Goal: Information Seeking & Learning: Understand process/instructions

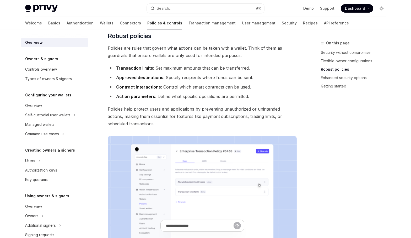
scroll to position [204, 0]
drag, startPoint x: 116, startPoint y: 77, endPoint x: 162, endPoint y: 78, distance: 45.1
click at [162, 78] on strong "Approved destinations" at bounding box center [139, 76] width 47 height 5
copy strong "Approved destinations"
click at [56, 117] on div "Self-custodial user wallets" at bounding box center [47, 115] width 45 height 6
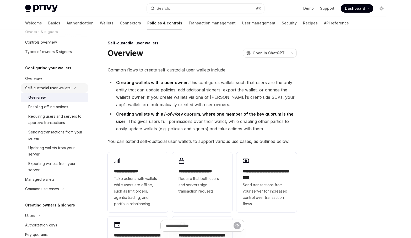
scroll to position [31, 0]
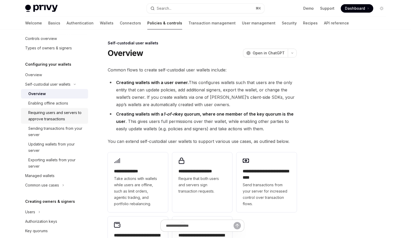
click at [57, 119] on div "Requiring users and servers to approve transactions" at bounding box center [56, 115] width 57 height 13
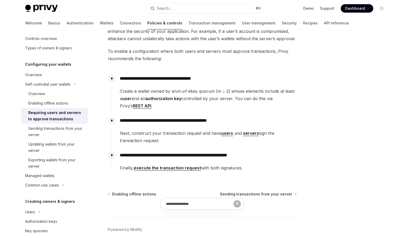
scroll to position [70, 0]
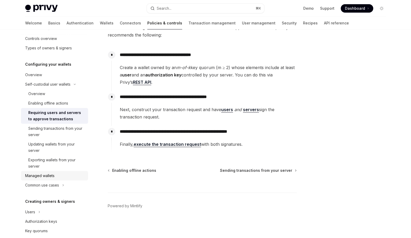
click at [42, 173] on div "Managed wallets" at bounding box center [39, 175] width 29 height 6
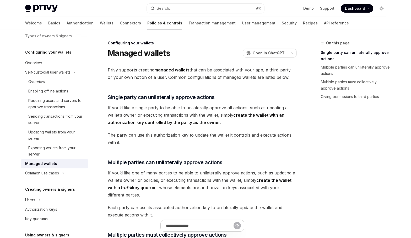
scroll to position [43, 0]
click at [53, 91] on div "Enabling offline actions" at bounding box center [48, 90] width 40 height 6
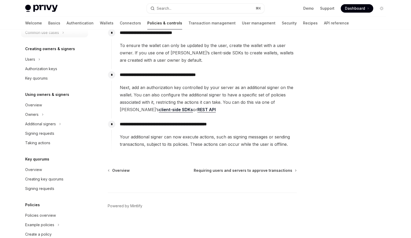
scroll to position [185, 0]
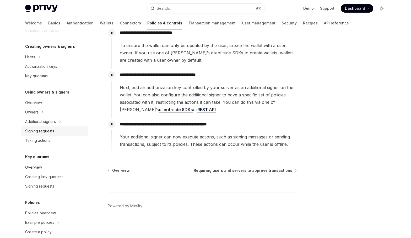
click at [49, 132] on div "Signing requests" at bounding box center [39, 131] width 29 height 6
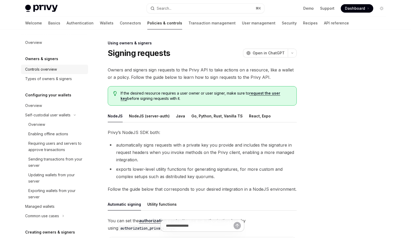
click at [59, 70] on div "Controls overview" at bounding box center [55, 69] width 60 height 6
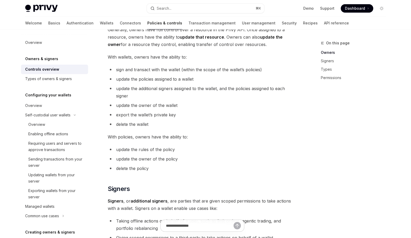
scroll to position [158, 0]
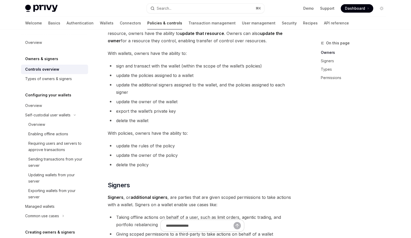
click at [146, 66] on span "sign and transact with the wallet (within the scope of the wallet’s policies)" at bounding box center [189, 65] width 146 height 5
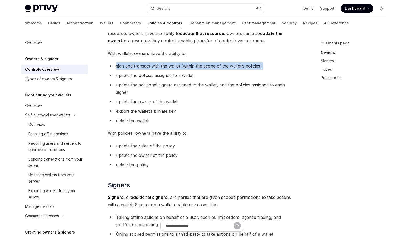
click at [146, 66] on span "sign and transact with the wallet (within the scope of the wallet’s policies)" at bounding box center [189, 65] width 146 height 5
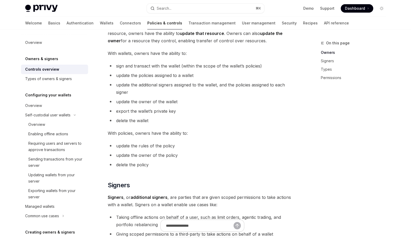
click at [142, 77] on span "update the policies assigned to a wallet" at bounding box center [154, 75] width 77 height 5
click at [141, 86] on span "update the additional signers assigned to the wallet, and the policies assigned…" at bounding box center [200, 88] width 169 height 13
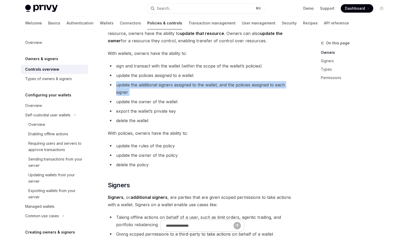
click at [141, 86] on span "update the additional signers assigned to the wallet, and the policies assigned…" at bounding box center [200, 88] width 169 height 13
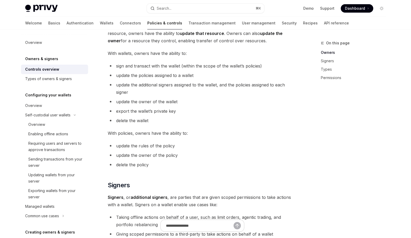
click at [139, 100] on span "update the owner of the wallet" at bounding box center [146, 101] width 61 height 5
click at [138, 112] on span "export the wallet’s private key" at bounding box center [146, 110] width 60 height 5
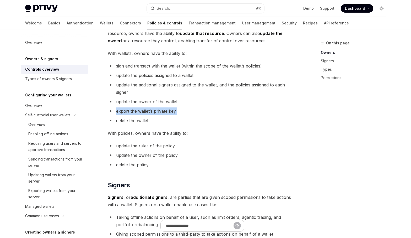
click at [138, 112] on span "export the wallet’s private key" at bounding box center [146, 110] width 60 height 5
click at [137, 120] on span "delete the wallet" at bounding box center [132, 120] width 32 height 5
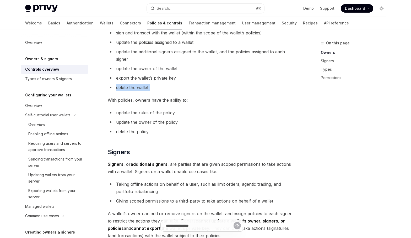
scroll to position [192, 0]
click at [138, 111] on li "update the rules of the policy" at bounding box center [202, 111] width 189 height 7
click at [137, 122] on li "update the owner of the policy" at bounding box center [202, 121] width 189 height 7
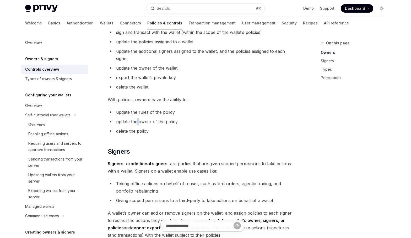
click at [137, 122] on li "update the owner of the policy" at bounding box center [202, 121] width 189 height 7
click at [136, 130] on li "delete the policy" at bounding box center [202, 130] width 189 height 7
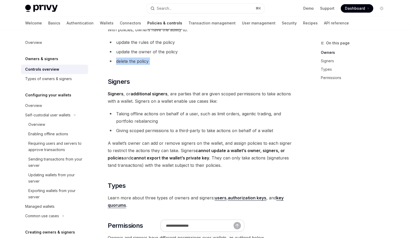
scroll to position [261, 0]
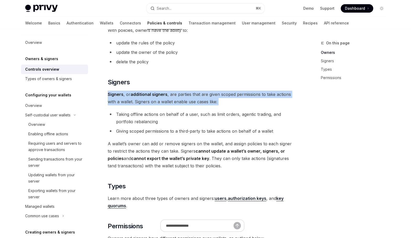
drag, startPoint x: 108, startPoint y: 94, endPoint x: 107, endPoint y: 106, distance: 11.3
click at [107, 106] on div "Owners & signers Overview OpenAI Open in ChatGPT OpenAI Open in ChatGPT Privy r…" at bounding box center [153, 94] width 290 height 630
click at [120, 103] on span "Signers , or additional signers , are parties that are given scoped permissions…" at bounding box center [202, 97] width 189 height 15
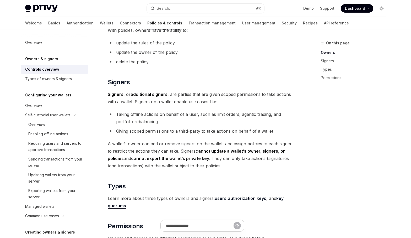
click at [119, 103] on span "Signers , or additional signers , are parties that are given scoped permissions…" at bounding box center [202, 97] width 189 height 15
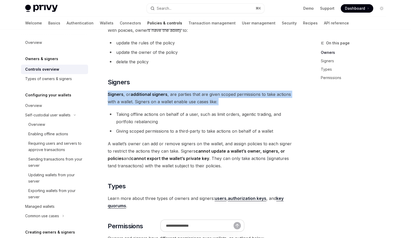
click at [119, 103] on span "Signers , or additional signers , are parties that are given scoped permissions…" at bounding box center [202, 97] width 189 height 15
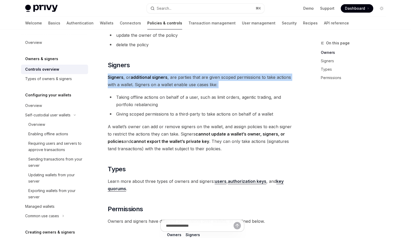
scroll to position [279, 0]
click at [138, 84] on span "Signers , or additional signers , are parties that are given scoped permissions…" at bounding box center [202, 80] width 189 height 15
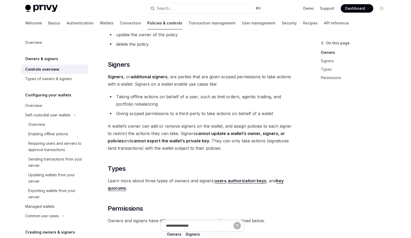
click at [138, 86] on span "Signers , or additional signers , are parties that are given scoped permissions…" at bounding box center [202, 80] width 189 height 15
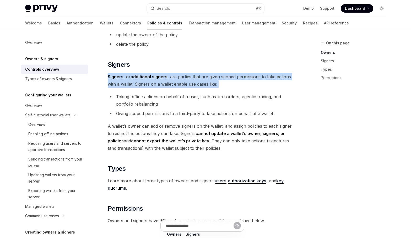
click at [138, 86] on span "Signers , or additional signers , are parties that are given scoped permissions…" at bounding box center [202, 80] width 189 height 15
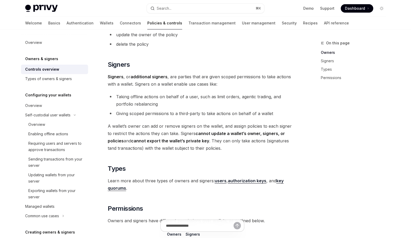
click at [135, 115] on li "Giving scoped permissions to a third-party to take actions on behalf of a wallet" at bounding box center [202, 113] width 189 height 7
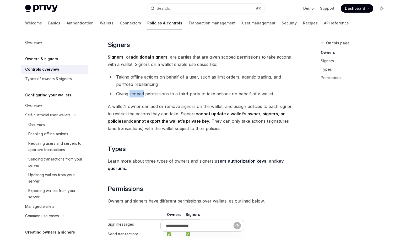
scroll to position [299, 0]
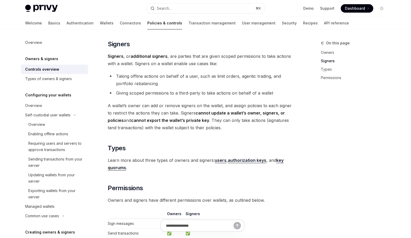
click at [138, 107] on span "A wallet’s owner can add or remove signers on the wallet, and assign policies t…" at bounding box center [202, 116] width 189 height 29
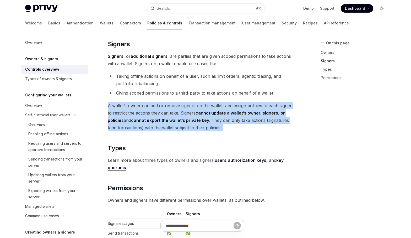
click at [138, 107] on span "A wallet’s owner can add or remove signers on the wallet, and assign policies t…" at bounding box center [202, 116] width 189 height 29
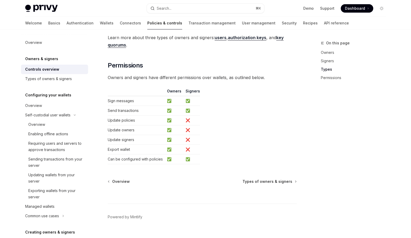
scroll to position [426, 0]
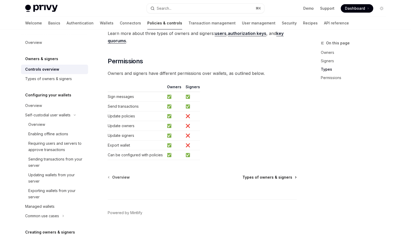
click at [264, 178] on span "Types of owners & signers" at bounding box center [268, 176] width 50 height 5
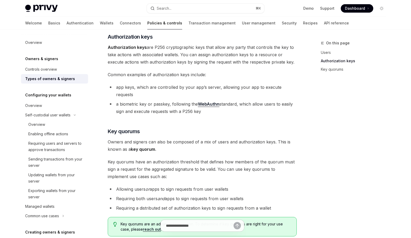
scroll to position [123, 0]
click at [152, 87] on li "app keys, which are controlled by your app’s server, allowing your app to execu…" at bounding box center [202, 90] width 189 height 15
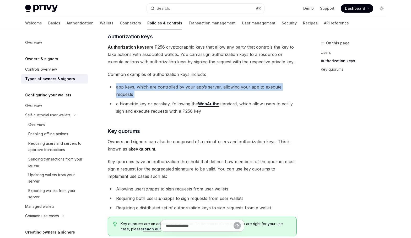
click at [152, 87] on li "app keys, which are controlled by your app’s server, allowing your app to execu…" at bounding box center [202, 90] width 189 height 15
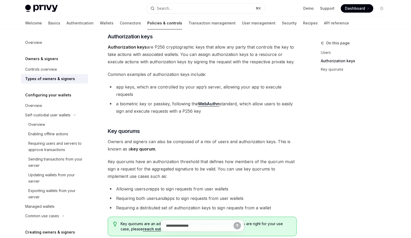
click at [155, 100] on li "a biometric key or passkey, following the WebAuthn standard, which allow users …" at bounding box center [202, 107] width 189 height 15
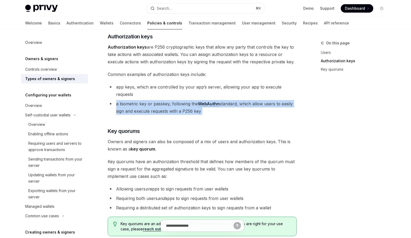
click at [155, 100] on li "a biometric key or passkey, following the WebAuthn standard, which allow users …" at bounding box center [202, 107] width 189 height 15
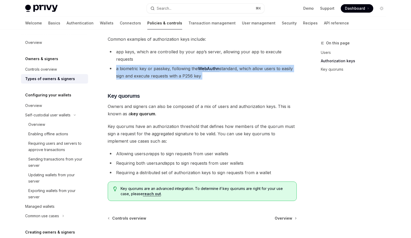
scroll to position [164, 0]
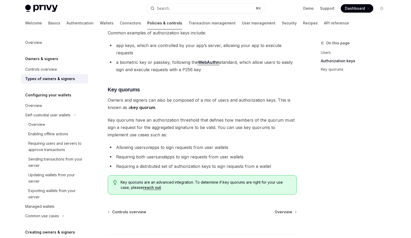
click at [155, 105] on strong "key quorum" at bounding box center [143, 107] width 24 height 5
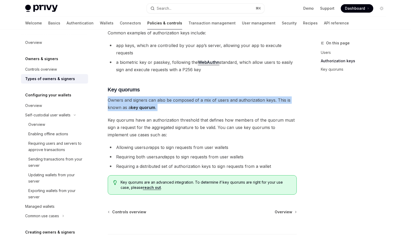
click at [155, 105] on strong "key quorum" at bounding box center [143, 107] width 24 height 5
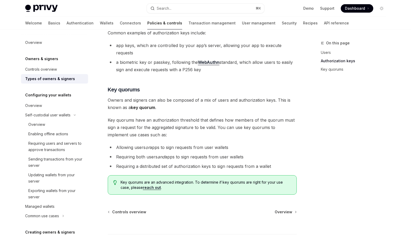
click at [158, 116] on span "Key quorums have an authorization threshold that defines how members of the quo…" at bounding box center [202, 127] width 189 height 22
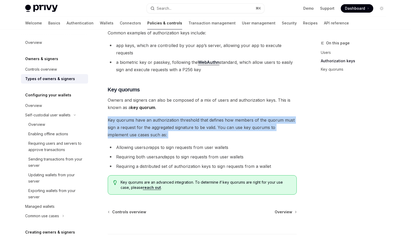
click at [158, 116] on span "Key quorums have an authorization threshold that defines how members of the quo…" at bounding box center [202, 127] width 189 height 22
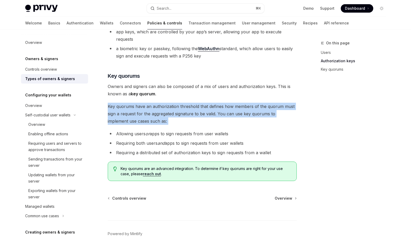
scroll to position [179, 0]
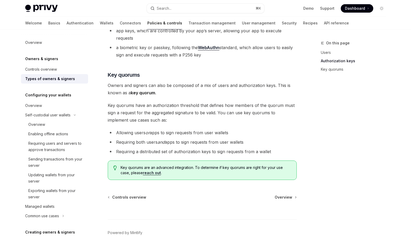
click at [161, 129] on li "Allowing users or apps to sign requests from user wallets" at bounding box center [202, 132] width 189 height 7
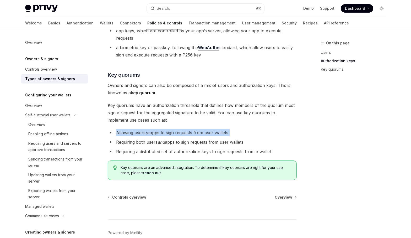
click at [161, 129] on li "Allowing users or apps to sign requests from user wallets" at bounding box center [202, 132] width 189 height 7
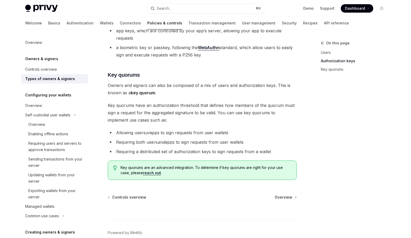
click at [160, 139] on em "and" at bounding box center [161, 141] width 7 height 5
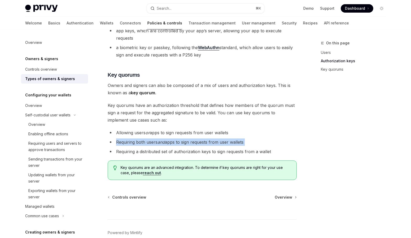
click at [160, 139] on em "and" at bounding box center [161, 141] width 7 height 5
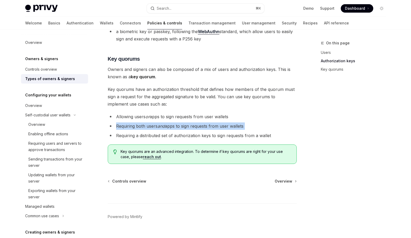
scroll to position [199, 0]
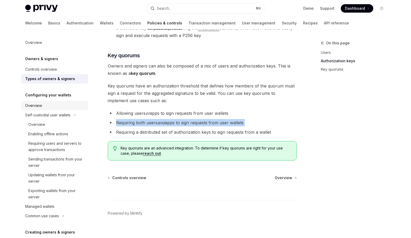
click at [47, 105] on div "Overview" at bounding box center [55, 105] width 60 height 6
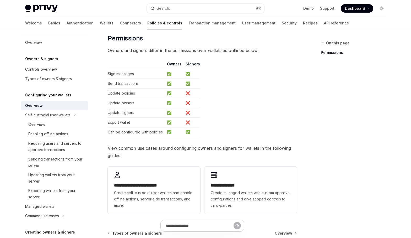
scroll to position [67, 0]
click at [187, 49] on span "Owners and signers differ in the permissions over wallets as outlined below." at bounding box center [202, 49] width 189 height 7
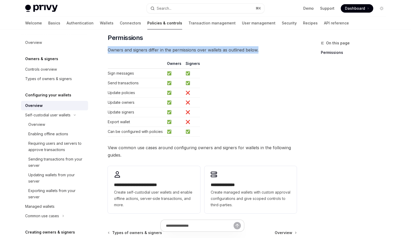
click at [187, 49] on span "Owners and signers differ in the permissions over wallets as outlined below." at bounding box center [202, 49] width 189 height 7
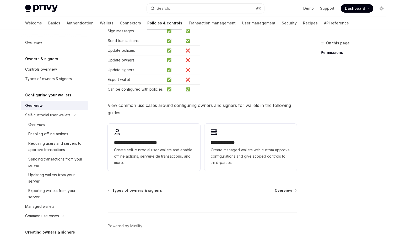
scroll to position [129, 0]
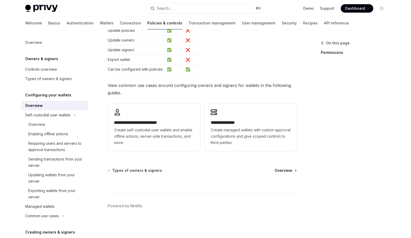
click at [285, 169] on span "Overview" at bounding box center [284, 170] width 18 height 5
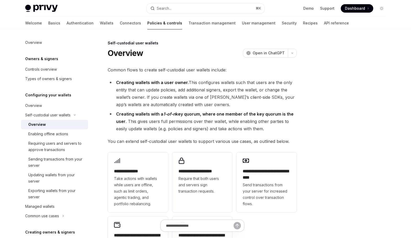
click at [151, 71] on span "Common flows to create self-custodial user wallets include:" at bounding box center [202, 69] width 189 height 7
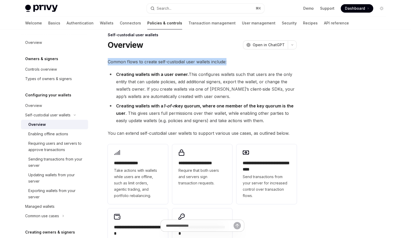
scroll to position [13, 0]
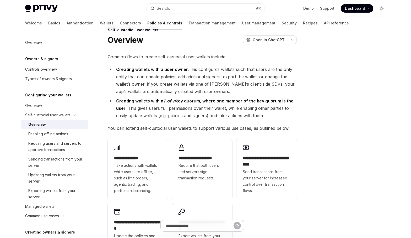
click at [223, 91] on li "Creating wallets with a user owner. This configures wallets such that users are…" at bounding box center [202, 80] width 189 height 29
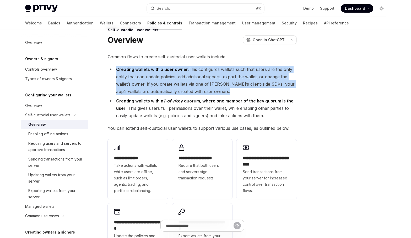
click at [223, 91] on li "Creating wallets with a user owner. This configures wallets such that users are…" at bounding box center [202, 80] width 189 height 29
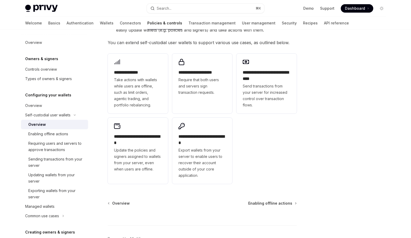
scroll to position [99, 0]
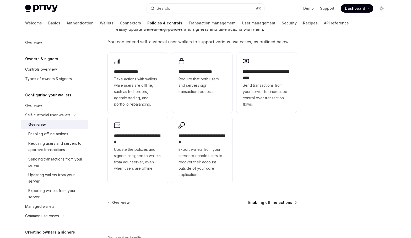
click at [287, 204] on span "Enabling offline actions" at bounding box center [270, 202] width 44 height 5
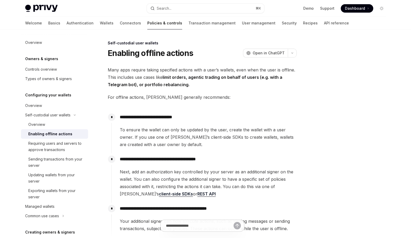
type textarea "*"
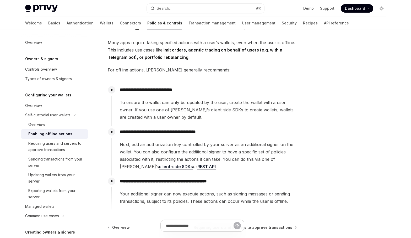
scroll to position [29, 0]
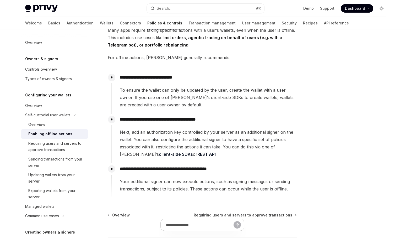
scroll to position [42, 0]
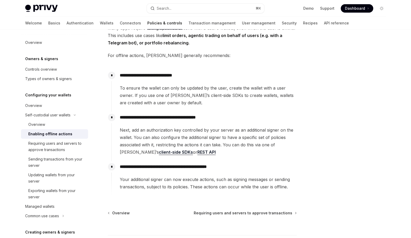
click at [196, 98] on span "To ensure the wallet can only be updated by the user, create the wallet with a …" at bounding box center [208, 95] width 177 height 22
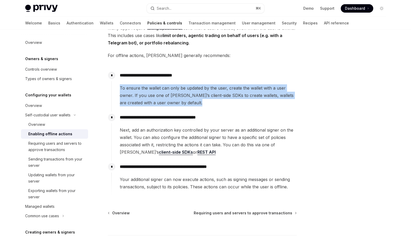
click at [196, 98] on span "To ensure the wallet can only be updated by the user, create the wallet with a …" at bounding box center [208, 95] width 177 height 22
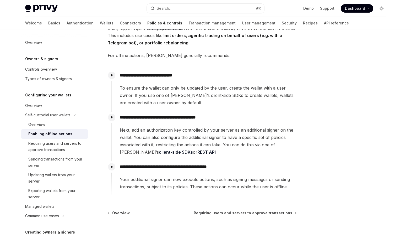
click at [179, 141] on span "Next, add an authorization key controlled by your server as an additional signe…" at bounding box center [208, 140] width 177 height 29
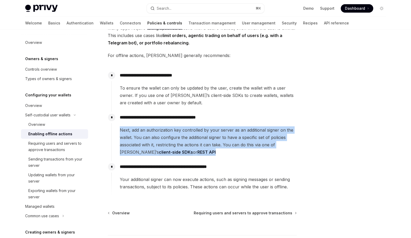
click at [179, 142] on span "Next, add an authorization key controlled by your server as an additional signe…" at bounding box center [208, 140] width 177 height 29
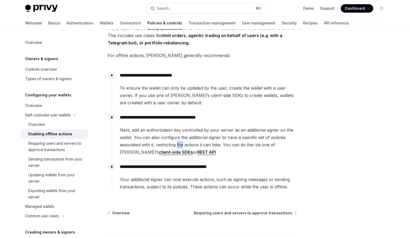
click at [179, 142] on span "Next, add an authorization key controlled by your server as an additional signe…" at bounding box center [208, 140] width 177 height 29
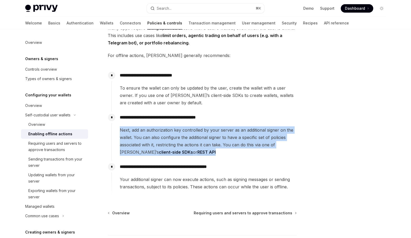
click at [179, 142] on span "Next, add an authorization key controlled by your server as an additional signe…" at bounding box center [208, 140] width 177 height 29
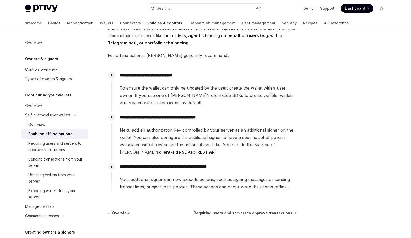
click at [198, 95] on span "To ensure the wallet can only be updated by the user, create the wallet with a …" at bounding box center [208, 95] width 177 height 22
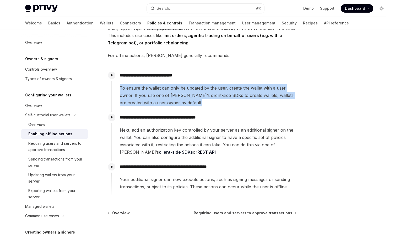
click at [198, 95] on span "To ensure the wallet can only be updated by the user, create the wallet with a …" at bounding box center [208, 95] width 177 height 22
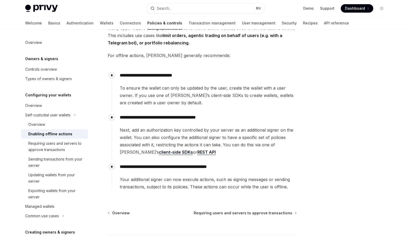
click at [179, 134] on span "Next, add an authorization key controlled by your server as an additional signe…" at bounding box center [208, 140] width 177 height 29
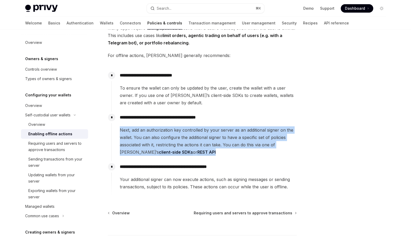
click at [179, 134] on span "Next, add an authorization key controlled by your server as an additional signe…" at bounding box center [208, 140] width 177 height 29
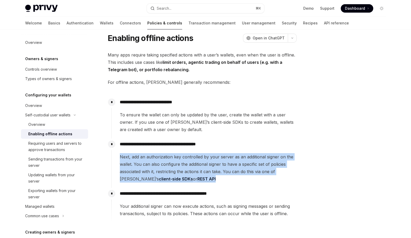
scroll to position [0, 0]
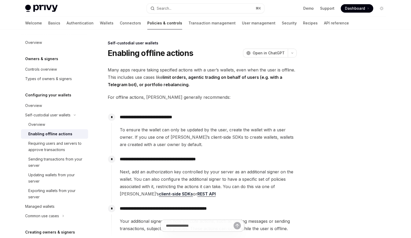
click at [192, 134] on span "To ensure the wallet can only be updated by the user, create the wallet with a …" at bounding box center [208, 137] width 177 height 22
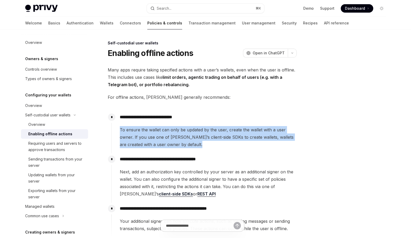
click at [192, 134] on span "To ensure the wallet can only be updated by the user, create the wallet with a …" at bounding box center [208, 137] width 177 height 22
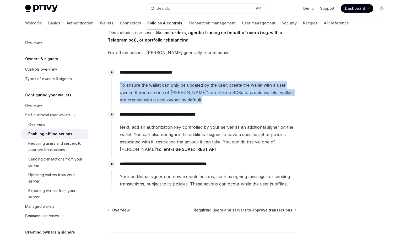
scroll to position [48, 0]
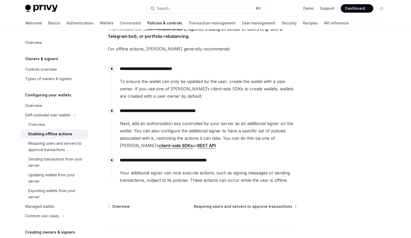
click at [188, 130] on span "Next, add an authorization key controlled by your server as an additional signe…" at bounding box center [208, 134] width 177 height 29
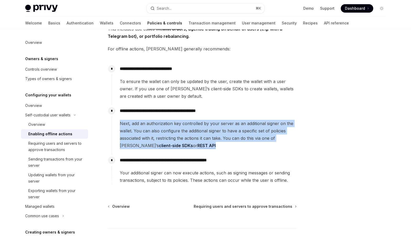
click at [188, 130] on span "Next, add an authorization key controlled by your server as an additional signe…" at bounding box center [208, 134] width 177 height 29
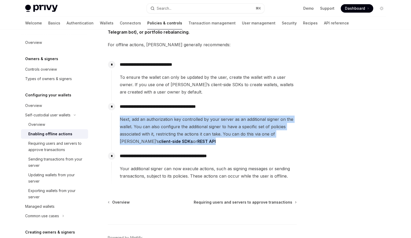
scroll to position [57, 0]
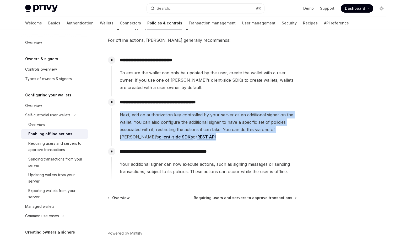
click at [188, 130] on span "Next, add an authorization key controlled by your server as an additional signe…" at bounding box center [208, 125] width 177 height 29
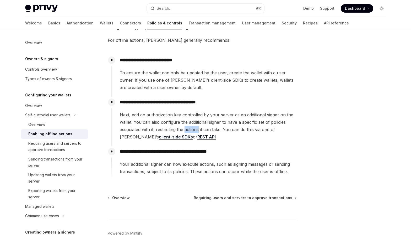
click at [188, 130] on span "Next, add an authorization key controlled by your server as an additional signe…" at bounding box center [208, 125] width 177 height 29
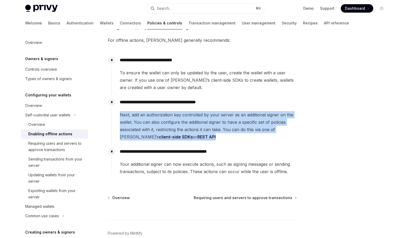
click at [188, 130] on span "Next, add an authorization key controlled by your server as an additional signe…" at bounding box center [208, 125] width 177 height 29
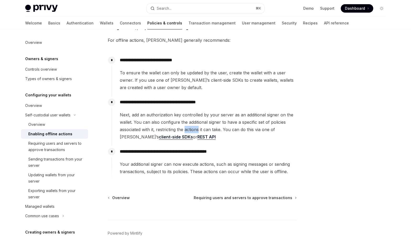
click at [188, 130] on span "Next, add an authorization key controlled by your server as an additional signe…" at bounding box center [208, 125] width 177 height 29
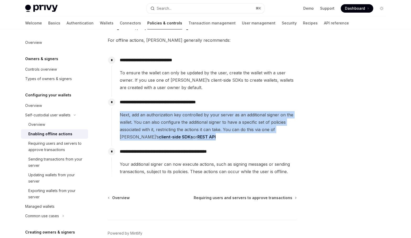
click at [188, 130] on span "Next, add an authorization key controlled by your server as an additional signe…" at bounding box center [208, 125] width 177 height 29
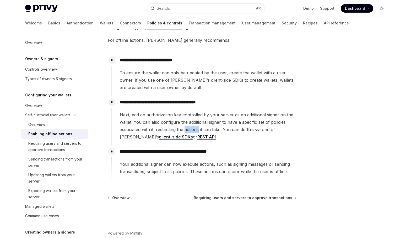
click at [188, 130] on span "Next, add an authorization key controlled by your server as an additional signe…" at bounding box center [208, 125] width 177 height 29
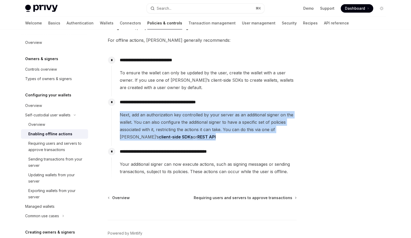
click at [188, 130] on span "Next, add an authorization key controlled by your server as an additional signe…" at bounding box center [208, 125] width 177 height 29
click at [188, 142] on div "**********" at bounding box center [203, 120] width 185 height 49
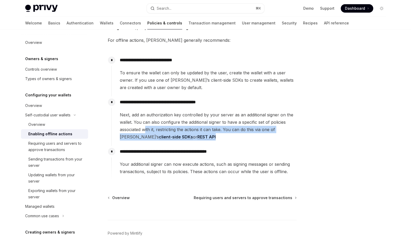
drag, startPoint x: 188, startPoint y: 142, endPoint x: 144, endPoint y: 126, distance: 46.5
click at [144, 126] on div "**********" at bounding box center [203, 120] width 185 height 49
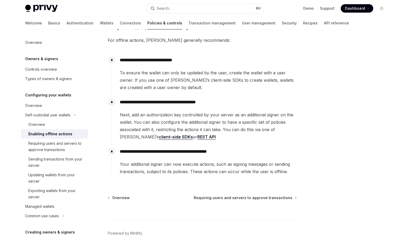
click at [149, 119] on span "Next, add an authorization key controlled by your server as an additional signe…" at bounding box center [208, 125] width 177 height 29
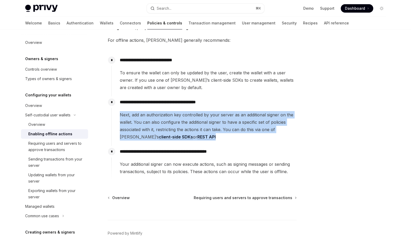
click at [149, 119] on span "Next, add an authorization key controlled by your server as an additional signe…" at bounding box center [208, 125] width 177 height 29
click at [150, 121] on span "Next, add an authorization key controlled by your server as an additional signe…" at bounding box center [208, 125] width 177 height 29
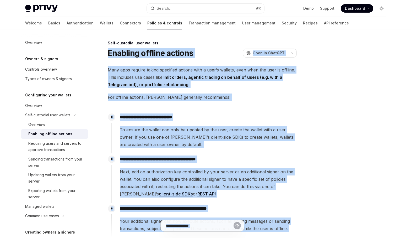
scroll to position [84, 0]
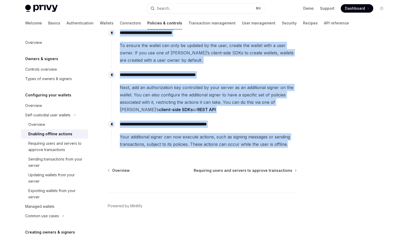
drag, startPoint x: 109, startPoint y: 52, endPoint x: 298, endPoint y: 150, distance: 212.4
click at [298, 150] on div "**********" at bounding box center [205, 91] width 369 height 292
copy div "**********"
click at [231, 140] on span "Your additional signer can now execute actions, such as signing messages or sen…" at bounding box center [208, 140] width 177 height 15
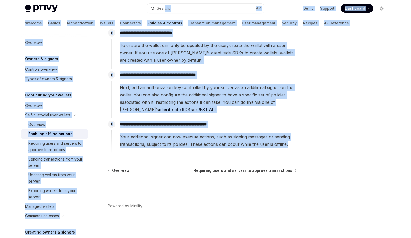
scroll to position [0, 0]
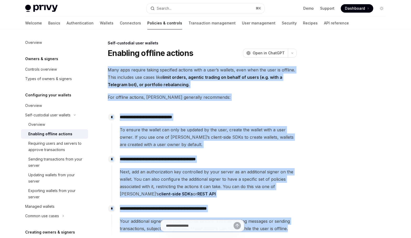
drag, startPoint x: 291, startPoint y: 145, endPoint x: 108, endPoint y: 66, distance: 199.9
click at [108, 66] on div "**********" at bounding box center [153, 181] width 290 height 282
copy div "**********"
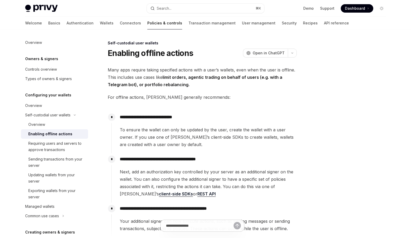
click at [209, 147] on span "To ensure the wallet can only be updated by the user, create the wallet with a …" at bounding box center [208, 137] width 177 height 22
click at [152, 143] on span "To ensure the wallet can only be updated by the user, create the wallet with a …" at bounding box center [208, 137] width 177 height 22
click at [152, 144] on span "To ensure the wallet can only be updated by the user, create the wallet with a …" at bounding box center [208, 137] width 177 height 22
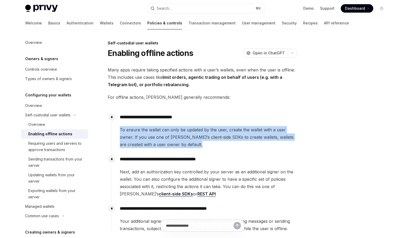
click at [152, 144] on span "To ensure the wallet can only be updated by the user, create the wallet with a …" at bounding box center [208, 137] width 177 height 22
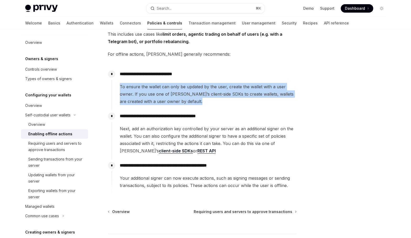
scroll to position [44, 0]
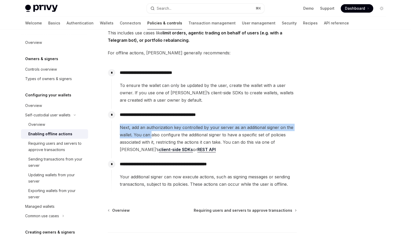
drag, startPoint x: 120, startPoint y: 126, endPoint x: 151, endPoint y: 132, distance: 31.4
click at [151, 132] on span "Next, add an authorization key controlled by your server as an additional signe…" at bounding box center [208, 138] width 177 height 29
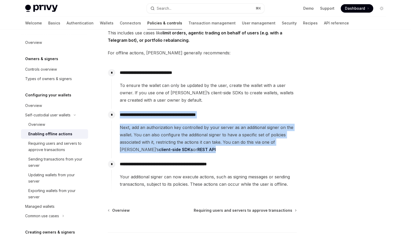
drag, startPoint x: 120, startPoint y: 115, endPoint x: 188, endPoint y: 151, distance: 76.5
click at [188, 151] on div "**********" at bounding box center [203, 131] width 185 height 44
copy div "**********"
click at [224, 153] on span "Next, add an authorization key controlled by your server as an additional signe…" at bounding box center [208, 138] width 177 height 29
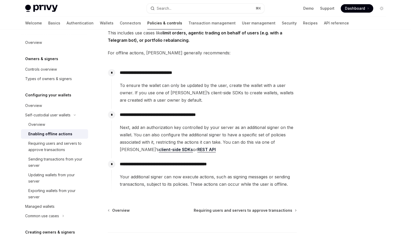
click at [206, 182] on span "Your additional signer can now execute actions, such as signing messages or sen…" at bounding box center [208, 180] width 177 height 15
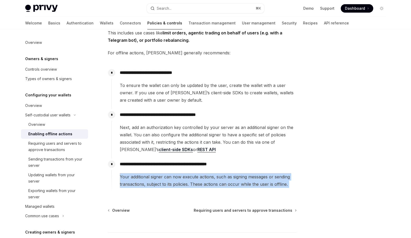
click at [206, 182] on span "Your additional signer can now execute actions, such as signing messages or sen…" at bounding box center [208, 180] width 177 height 15
click at [181, 184] on span "Your additional signer can now execute actions, such as signing messages or sen…" at bounding box center [208, 180] width 177 height 15
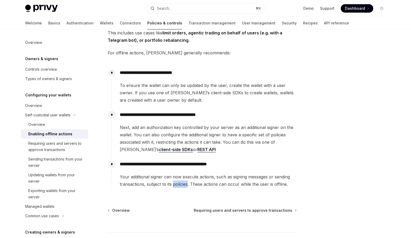
click at [181, 184] on span "Your additional signer can now execute actions, such as signing messages or sen…" at bounding box center [208, 180] width 177 height 15
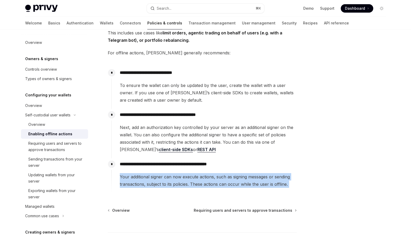
click at [181, 184] on span "Your additional signer can now execute actions, such as signing messages or sen…" at bounding box center [208, 180] width 177 height 15
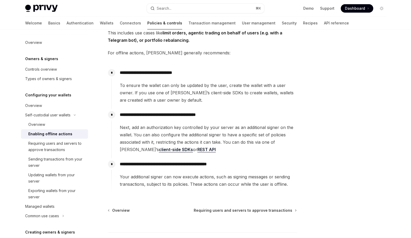
click at [189, 138] on span "Next, add an authorization key controlled by your server as an additional signe…" at bounding box center [208, 138] width 177 height 29
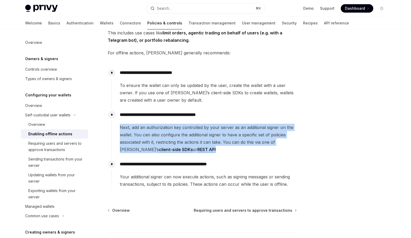
click at [189, 138] on span "Next, add an authorization key controlled by your server as an additional signe…" at bounding box center [208, 138] width 177 height 29
click at [198, 149] on link "REST API" at bounding box center [207, 150] width 18 height 6
click at [244, 155] on div "**********" at bounding box center [203, 133] width 185 height 49
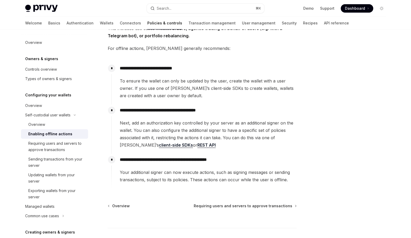
scroll to position [45, 0]
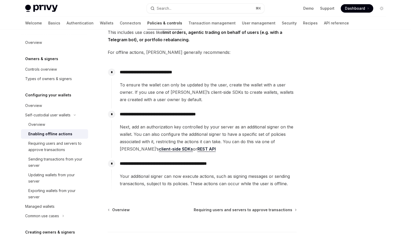
click at [159, 151] on link "client-side SDKs" at bounding box center [176, 149] width 34 height 6
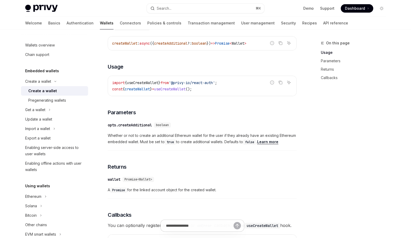
scroll to position [187, 0]
click at [215, 137] on span "Whether or not to create an additional Ethereum wallet for the user if they alr…" at bounding box center [202, 138] width 189 height 13
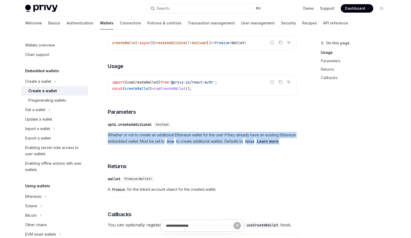
click at [215, 137] on span "Whether or not to create an additional Ethereum wallet for the user if they alr…" at bounding box center [202, 138] width 189 height 13
click at [215, 138] on span "Whether or not to create an additional Ethereum wallet for the user if they alr…" at bounding box center [202, 138] width 189 height 13
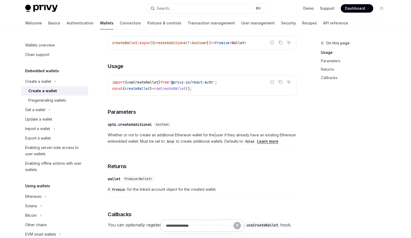
click at [215, 138] on span "Whether or not to create an additional Ethereum wallet for the user if they alr…" at bounding box center [202, 138] width 189 height 13
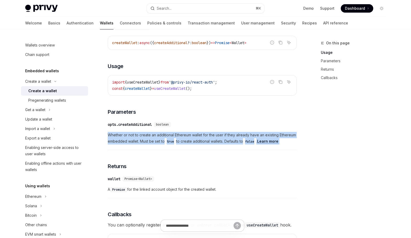
click at [215, 138] on span "Whether or not to create an additional Ethereum wallet for the user if they alr…" at bounding box center [202, 138] width 189 height 13
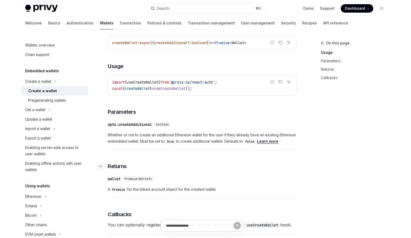
click at [207, 165] on h3 "​ Returns" at bounding box center [202, 165] width 189 height 7
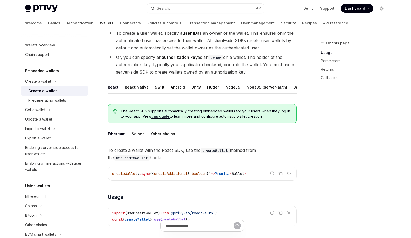
scroll to position [0, 0]
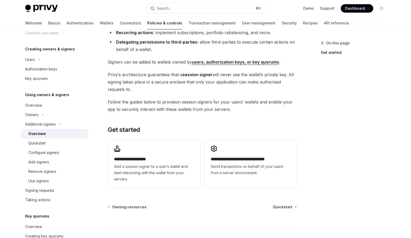
scroll to position [118, 0]
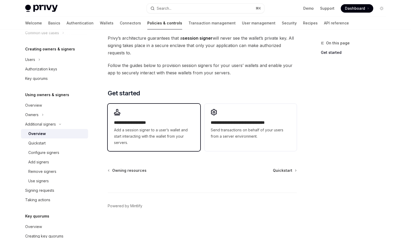
click at [182, 131] on span "Add a session signer to a user’s wallet and start interacting with the wallet f…" at bounding box center [154, 136] width 80 height 19
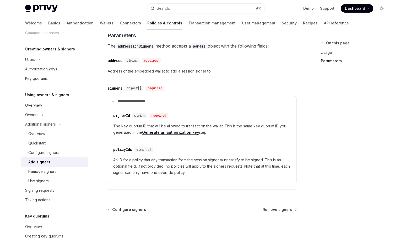
scroll to position [205, 0]
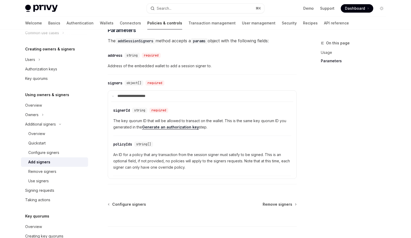
click at [169, 124] on span "The key quorum ID that will be allowed to transact on the wallet. This is the s…" at bounding box center [202, 124] width 178 height 13
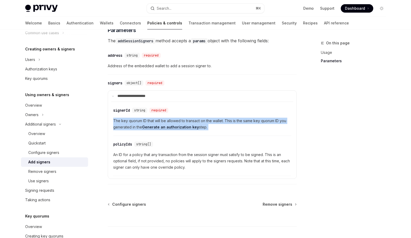
click at [169, 124] on span "The key quorum ID that will be allowed to transact on the wallet. This is the s…" at bounding box center [202, 124] width 178 height 13
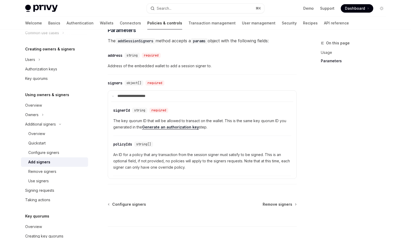
click at [169, 159] on span "An ID for a policy that any transaction from the session signer must satisfy to…" at bounding box center [202, 160] width 178 height 19
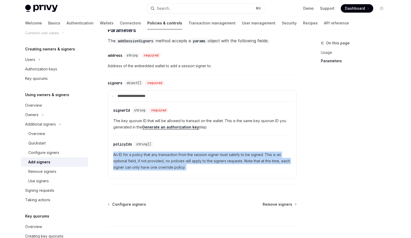
click at [169, 159] on span "An ID for a policy that any transaction from the session signer must satisfy to…" at bounding box center [202, 160] width 178 height 19
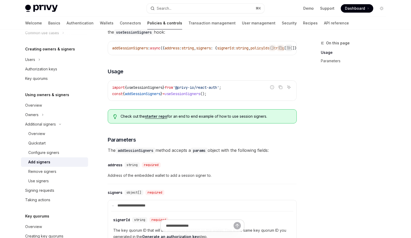
scroll to position [84, 0]
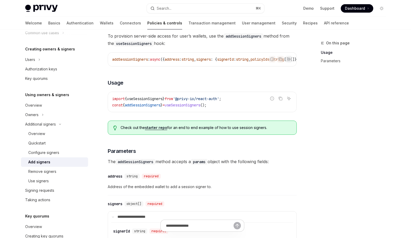
click at [157, 130] on link "starter repo" at bounding box center [156, 127] width 22 height 5
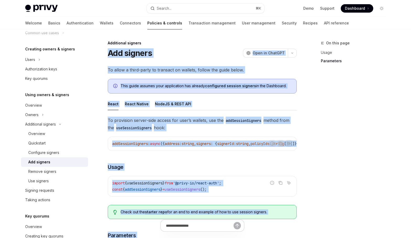
scroll to position [241, 0]
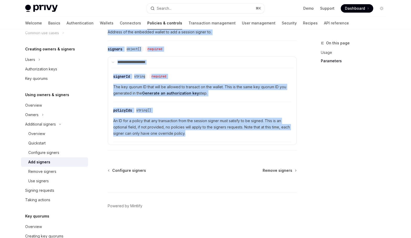
drag, startPoint x: 109, startPoint y: 53, endPoint x: 212, endPoint y: 143, distance: 137.0
click at [212, 143] on div "Additional signers Add signers OpenAI Open in ChatGPT OpenAI Open in ChatGPT To…" at bounding box center [153, 19] width 290 height 436
copy div "Add signers OpenAI Open in ChatGPT OpenAI Open in ChatGPT To allow a third-part…"
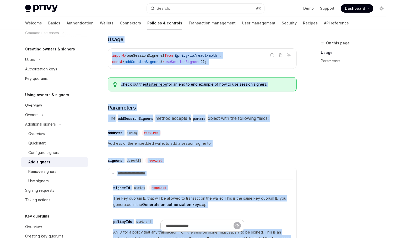
scroll to position [0, 0]
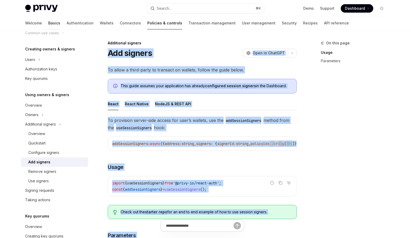
click at [48, 25] on link "Basics" at bounding box center [54, 23] width 12 height 13
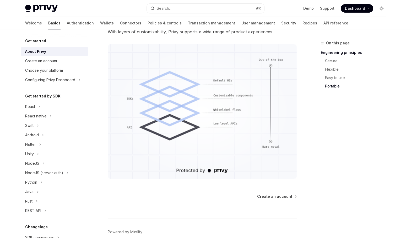
scroll to position [432, 0]
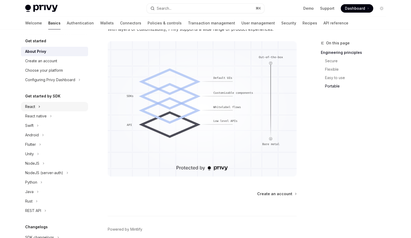
click at [31, 105] on div "React" at bounding box center [30, 106] width 10 height 6
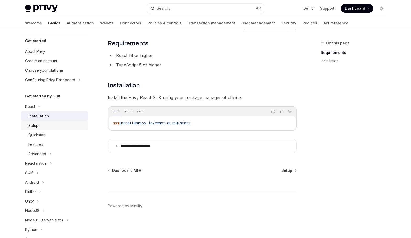
click at [36, 127] on div "Setup" at bounding box center [33, 125] width 10 height 6
type textarea "*"
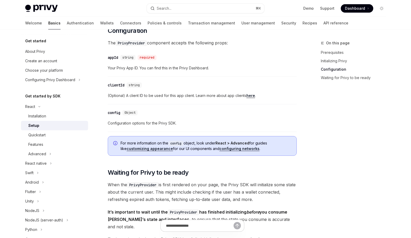
scroll to position [364, 0]
click at [155, 122] on span "Configuration options for the Privy SDK." at bounding box center [202, 123] width 189 height 6
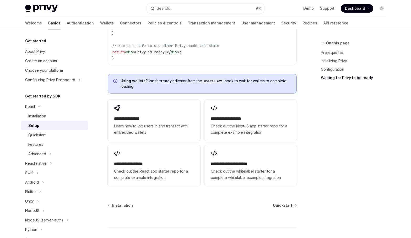
scroll to position [645, 0]
click at [201, 8] on button "Search... ⌘ K" at bounding box center [206, 8] width 118 height 9
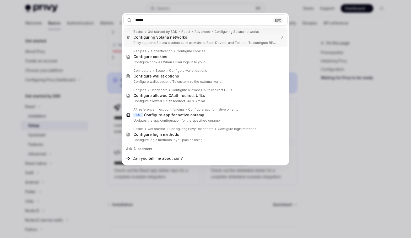
type input "******"
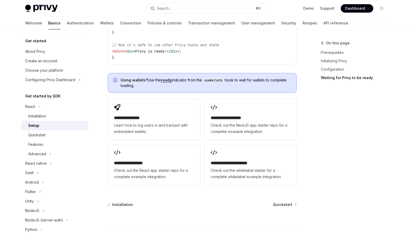
type textarea "*"
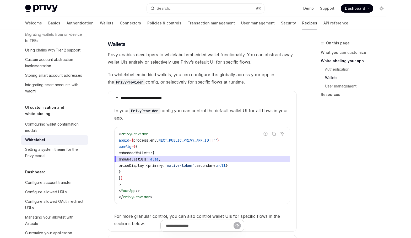
scroll to position [431, 0]
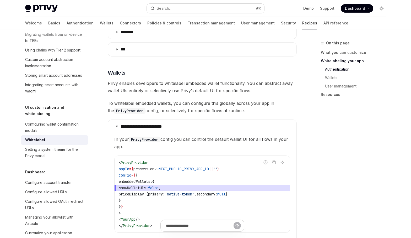
click at [186, 7] on button "Search... ⌘ K" at bounding box center [206, 8] width 118 height 9
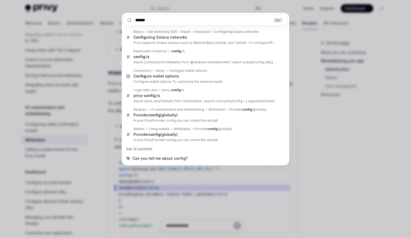
type input "******"
click at [172, 207] on div "****** ESC Basics Get started by SDK React Advanced Configuring Solana networks…" at bounding box center [205, 119] width 411 height 238
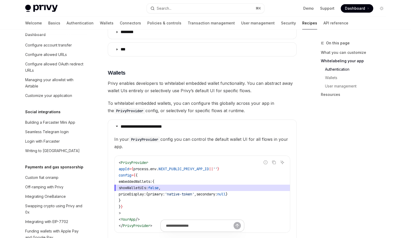
scroll to position [362, 0]
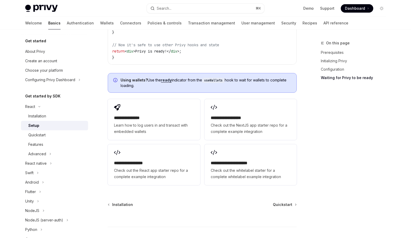
scroll to position [27, 0]
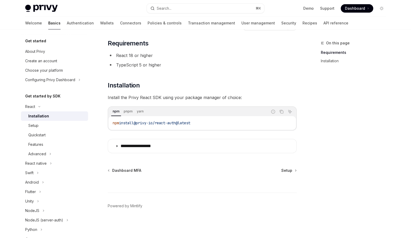
type textarea "*"
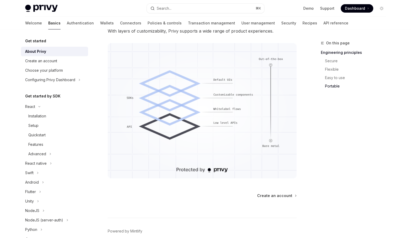
scroll to position [432, 0]
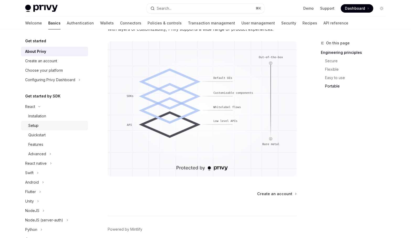
click at [52, 125] on div "Setup" at bounding box center [56, 125] width 57 height 6
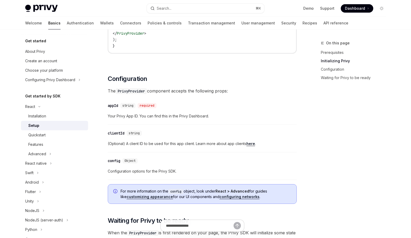
scroll to position [316, 0]
click at [138, 92] on code "PrivyProvider" at bounding box center [131, 91] width 31 height 6
click at [239, 197] on link "configuring networks" at bounding box center [240, 196] width 40 height 5
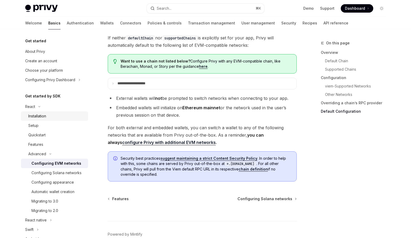
click at [65, 116] on div "Installation" at bounding box center [56, 116] width 57 height 6
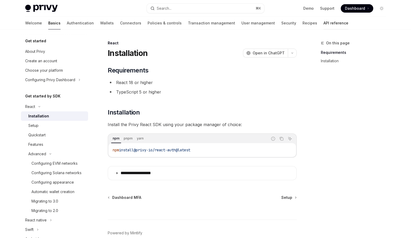
click at [324, 21] on link "API reference" at bounding box center [336, 23] width 25 height 13
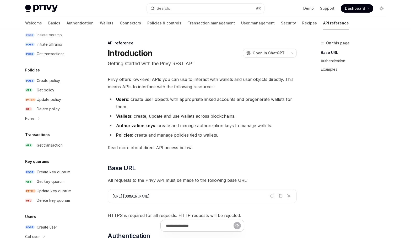
scroll to position [314, 0]
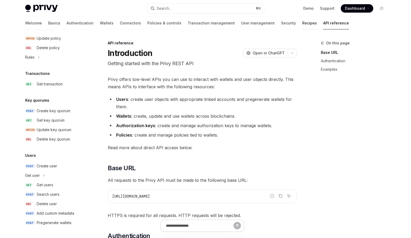
click at [302, 25] on link "Recipes" at bounding box center [309, 23] width 15 height 13
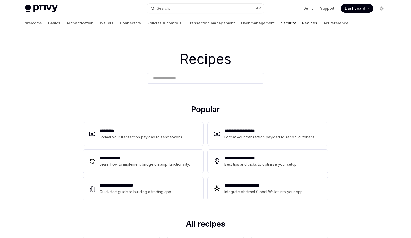
click at [281, 25] on link "Security" at bounding box center [288, 23] width 15 height 13
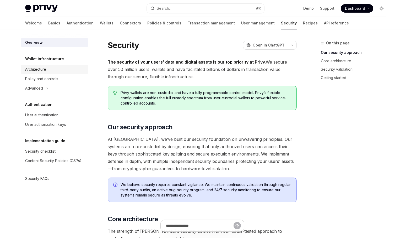
click at [49, 70] on div "Architecture" at bounding box center [55, 69] width 60 height 6
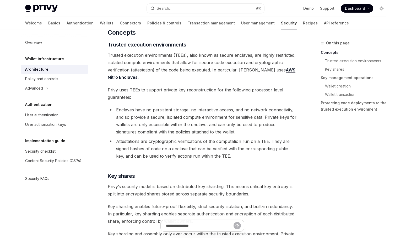
scroll to position [104, 0]
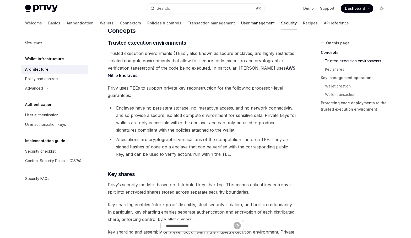
click at [241, 23] on link "User management" at bounding box center [258, 23] width 34 height 13
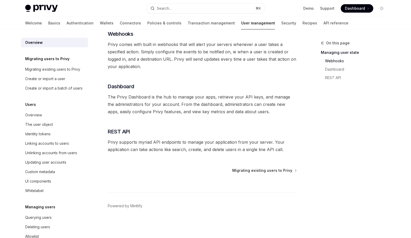
scroll to position [92, 0]
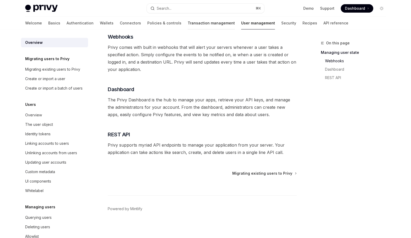
click at [188, 24] on link "Transaction management" at bounding box center [211, 23] width 47 height 13
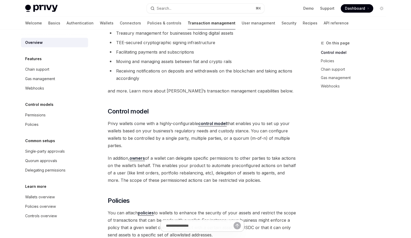
scroll to position [45, 0]
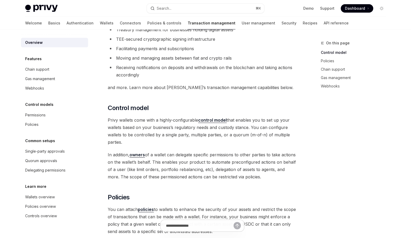
click at [217, 119] on strong "control model" at bounding box center [212, 119] width 29 height 5
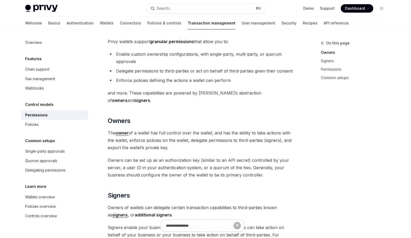
scroll to position [30, 0]
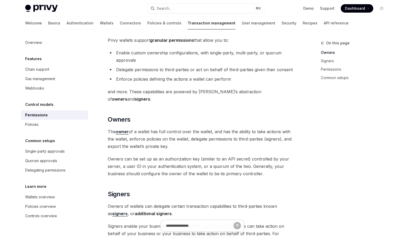
click at [170, 53] on li "Enable custom ownership configurations, with single-party, multi-party, or quor…" at bounding box center [202, 56] width 189 height 15
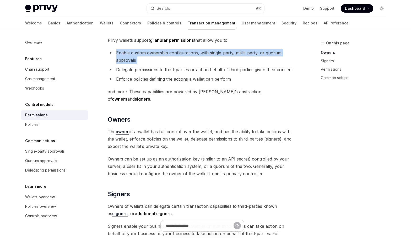
click at [170, 53] on li "Enable custom ownership configurations, with single-party, multi-party, or quor…" at bounding box center [202, 56] width 189 height 15
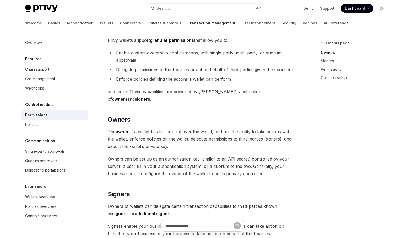
click at [170, 72] on li "Delegate permissions to third-parties or act on behalf of third-parties given t…" at bounding box center [202, 69] width 189 height 7
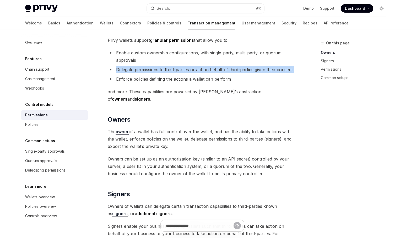
click at [170, 72] on li "Delegate permissions to third-parties or act on behalf of third-parties given t…" at bounding box center [202, 69] width 189 height 7
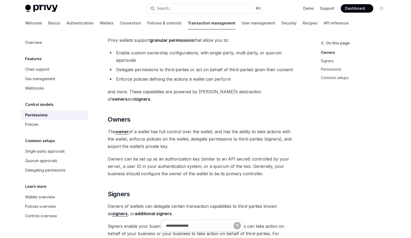
click at [172, 80] on li "Enforce policies defining the actions a wallet can perform" at bounding box center [202, 78] width 189 height 7
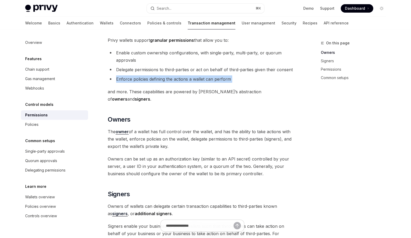
click at [172, 80] on li "Enforce policies defining the actions a wallet can perform" at bounding box center [202, 78] width 189 height 7
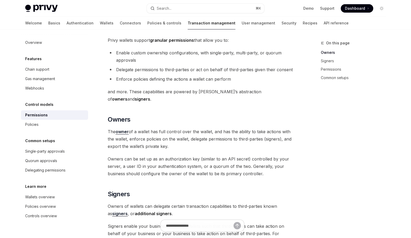
click at [168, 92] on span "and more. These capabilities are powered by [PERSON_NAME]’s abstraction of owne…" at bounding box center [202, 95] width 189 height 15
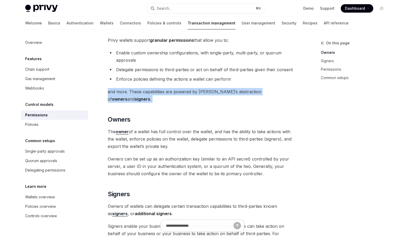
click at [168, 92] on span "and more. These capabilities are powered by [PERSON_NAME]’s abstraction of owne…" at bounding box center [202, 95] width 189 height 15
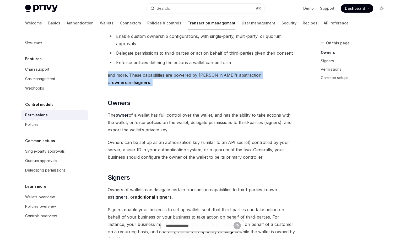
scroll to position [45, 0]
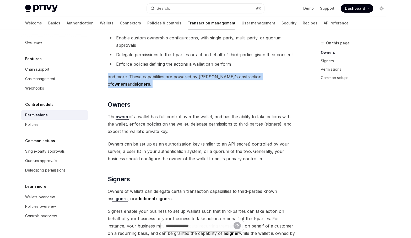
click at [126, 114] on strong "owner" at bounding box center [122, 116] width 13 height 5
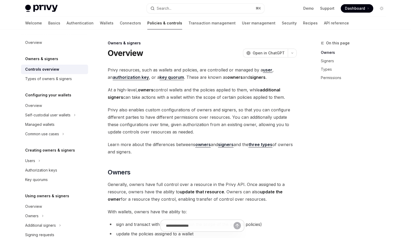
click at [172, 97] on span "At a high-level, owners control wallets and the policies applied to them, while…" at bounding box center [202, 93] width 189 height 15
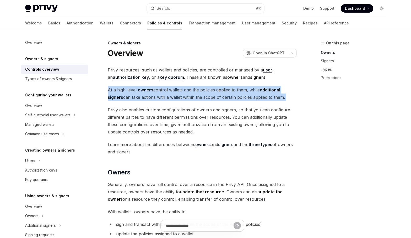
click at [172, 97] on span "At a high-level, owners control wallets and the policies applied to them, while…" at bounding box center [202, 93] width 189 height 15
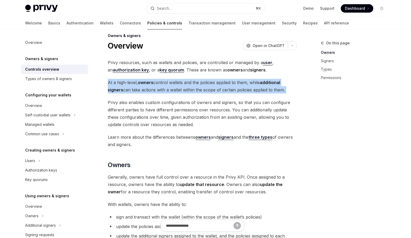
scroll to position [8, 0]
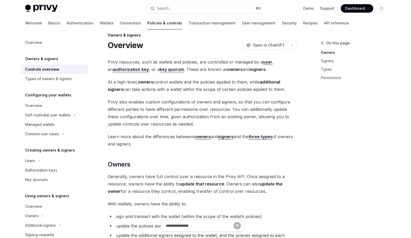
click at [190, 108] on span "Privy also enables custom configurations of owners and signers, so that you can…" at bounding box center [202, 112] width 189 height 29
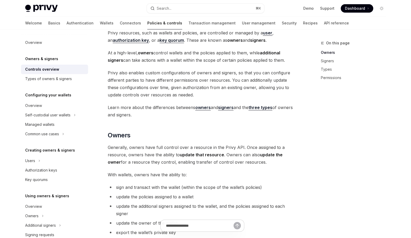
scroll to position [43, 0]
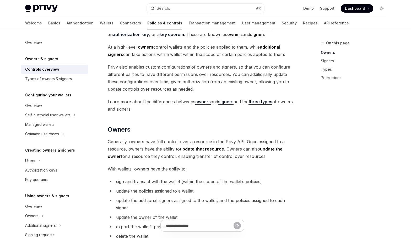
click at [187, 102] on span "Learn more about the differences betweens owners and signers and the three type…" at bounding box center [202, 105] width 189 height 15
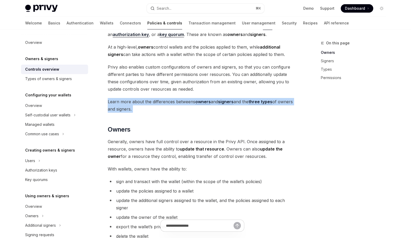
click at [187, 102] on span "Learn more about the differences betweens owners and signers and the three type…" at bounding box center [202, 105] width 189 height 15
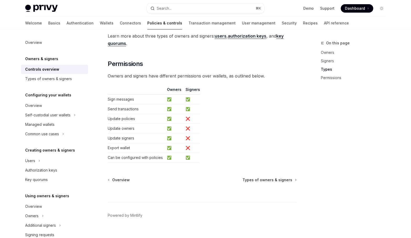
scroll to position [425, 0]
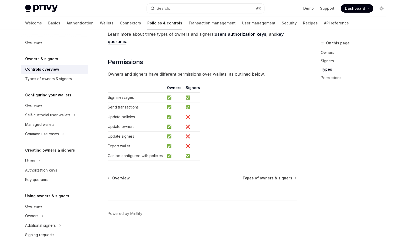
click at [187, 115] on td "❌" at bounding box center [192, 117] width 17 height 10
click at [187, 116] on td "❌" at bounding box center [192, 117] width 17 height 10
drag, startPoint x: 183, startPoint y: 118, endPoint x: 190, endPoint y: 150, distance: 33.0
click at [190, 150] on tbody "Sign messages ✅ ✅ Send transactions ✅ ✅ Update policies ✅ ❌ Update owners ✅ ❌ U…" at bounding box center [154, 127] width 92 height 68
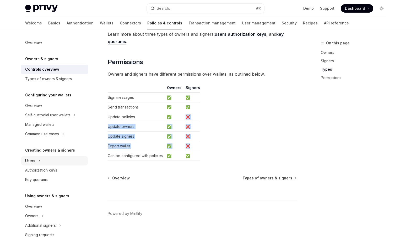
click at [55, 162] on button "Users" at bounding box center [54, 160] width 67 height 9
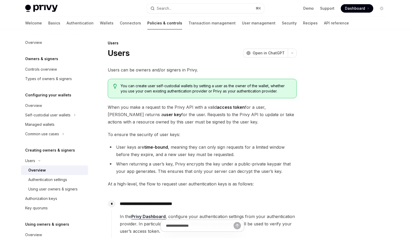
click at [161, 86] on span "You can create user self-custodial wallets by setting a user as the owner of th…" at bounding box center [206, 88] width 171 height 10
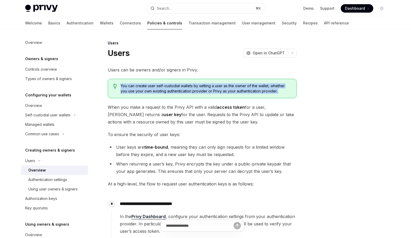
click at [161, 86] on span "You can create user self-custodial wallets by setting a user as the owner of th…" at bounding box center [206, 88] width 171 height 10
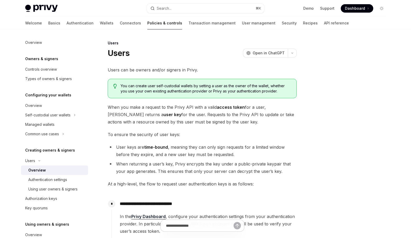
click at [192, 110] on span "When you make a request to the Privy API with a valid access token for a user, …" at bounding box center [202, 114] width 189 height 22
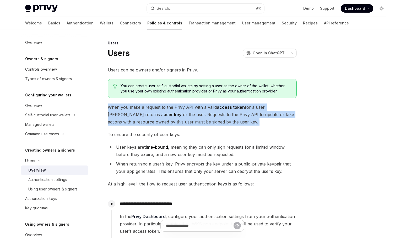
click at [192, 110] on span "When you make a request to the Privy API with a valid access token for a user, …" at bounding box center [202, 114] width 189 height 22
click at [231, 107] on strong "access token" at bounding box center [231, 106] width 28 height 5
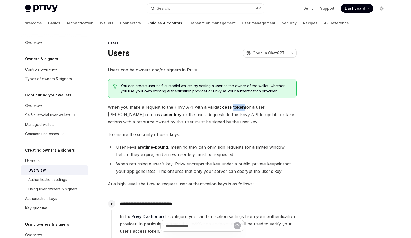
click at [231, 107] on strong "access token" at bounding box center [231, 106] width 28 height 5
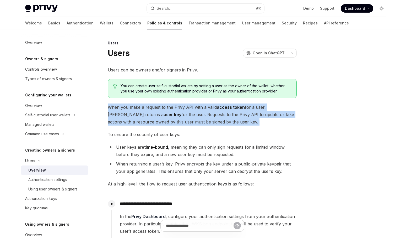
click at [231, 107] on strong "access token" at bounding box center [231, 106] width 28 height 5
click at [222, 122] on span "When you make a request to the Privy API with a valid access token for a user, …" at bounding box center [202, 114] width 189 height 22
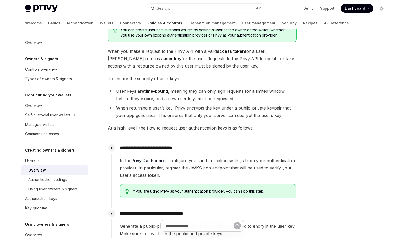
scroll to position [62, 0]
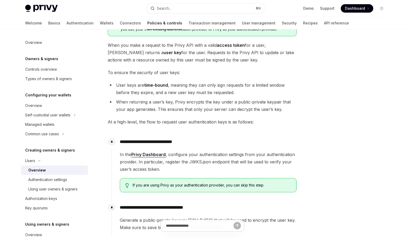
click at [201, 89] on li "User keys are time-bound , meaning they can only sign requests for a limited wi…" at bounding box center [202, 88] width 189 height 15
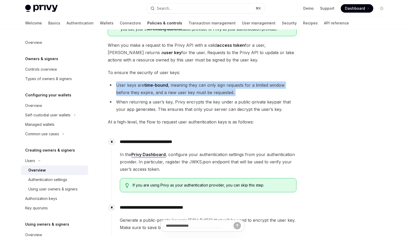
click at [201, 89] on li "User keys are time-bound , meaning they can only sign requests for a limited wi…" at bounding box center [202, 88] width 189 height 15
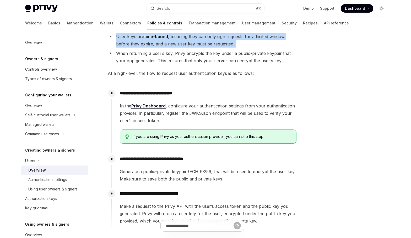
scroll to position [113, 0]
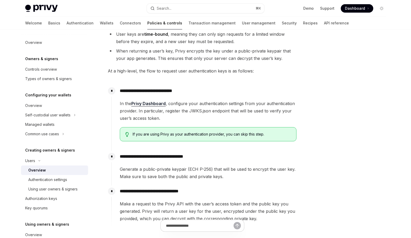
click at [242, 109] on span "In the Privy Dashboard , configure your authentication settings from your authe…" at bounding box center [208, 111] width 177 height 22
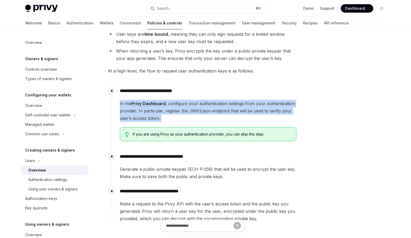
click at [242, 109] on span "In the Privy Dashboard , configure your authentication settings from your authe…" at bounding box center [208, 111] width 177 height 22
click at [192, 110] on span "In the Privy Dashboard , configure your authentication settings from your authe…" at bounding box center [208, 111] width 177 height 22
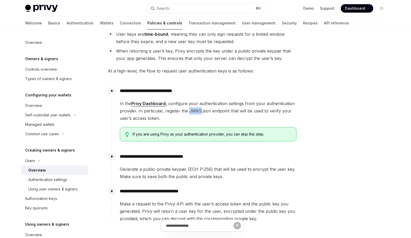
click at [192, 110] on span "In the Privy Dashboard , configure your authentication settings from your authe…" at bounding box center [208, 111] width 177 height 22
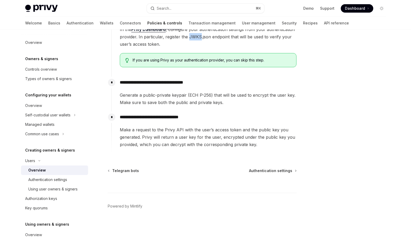
scroll to position [187, 0]
click at [178, 145] on span "Make a request to the Privy API with the user’s access token and the public key…" at bounding box center [208, 137] width 177 height 22
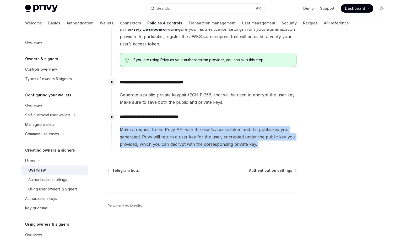
click at [178, 145] on span "Make a request to the Privy API with the user’s access token and the public key…" at bounding box center [208, 137] width 177 height 22
click at [182, 146] on span "Make a request to the Privy API with the user’s access token and the public key…" at bounding box center [208, 137] width 177 height 22
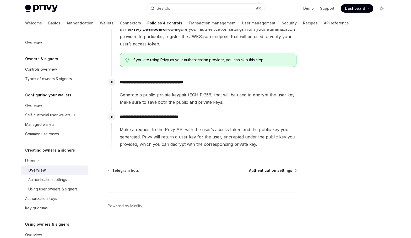
click at [283, 172] on span "Authentication settings" at bounding box center [270, 170] width 43 height 5
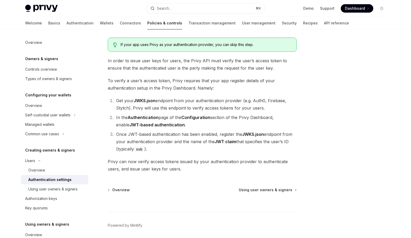
scroll to position [27, 0]
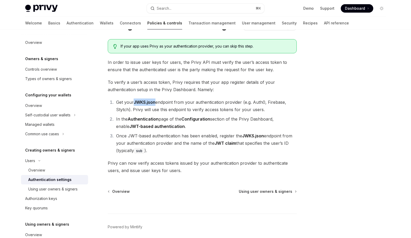
drag, startPoint x: 135, startPoint y: 103, endPoint x: 156, endPoint y: 103, distance: 20.7
click at [156, 103] on strong "JWKS.json" at bounding box center [145, 101] width 22 height 5
drag, startPoint x: 116, startPoint y: 103, endPoint x: 175, endPoint y: 102, distance: 58.5
click at [175, 102] on li "Get your JWKS.json endpoint from your authentication provider (e.g. Auth0, Fire…" at bounding box center [206, 105] width 182 height 15
copy li "Get your JWKS.json endpoint"
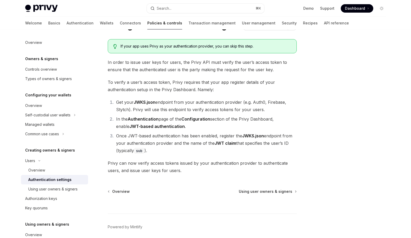
click at [165, 126] on strong "JWT-based authentication" at bounding box center [157, 126] width 55 height 5
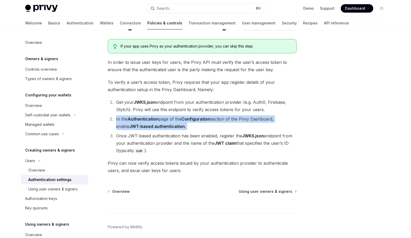
click at [165, 126] on strong "JWT-based authentication" at bounding box center [157, 126] width 55 height 5
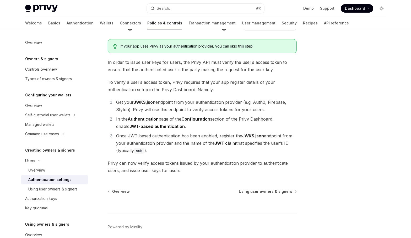
click at [155, 147] on li "Once JWT-based authentication has been enabled, register the JWKS.json endpoint…" at bounding box center [206, 143] width 182 height 22
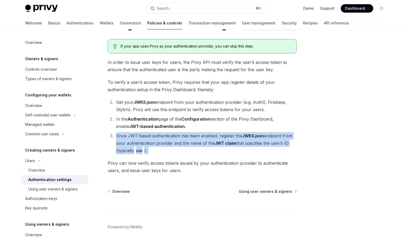
click at [155, 147] on li "Once JWT-based authentication has been enabled, register the JWKS.json endpoint…" at bounding box center [206, 143] width 182 height 22
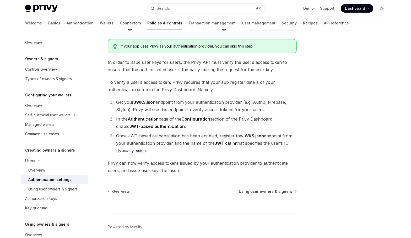
click at [188, 166] on span "Privy can now verify access tokens issued by your authentication provider to au…" at bounding box center [202, 166] width 189 height 15
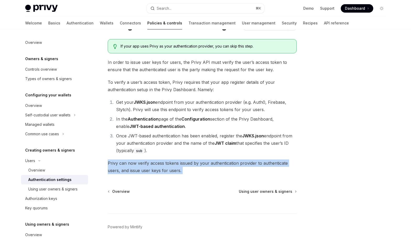
click at [188, 166] on span "Privy can now verify access tokens issued by your authentication provider to au…" at bounding box center [202, 166] width 189 height 15
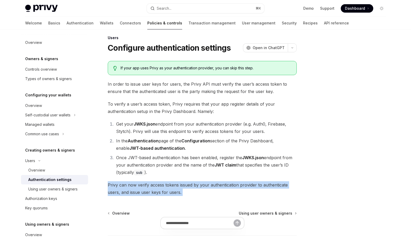
scroll to position [0, 0]
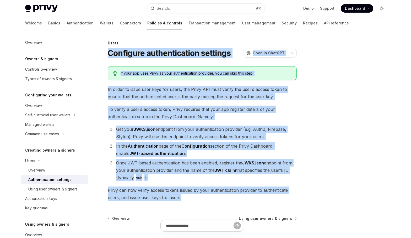
drag, startPoint x: 108, startPoint y: 54, endPoint x: 186, endPoint y: 198, distance: 164.2
click at [186, 198] on div "Users Configure authentication settings OpenAI Open in ChatGPT OpenAI Open in C…" at bounding box center [153, 163] width 290 height 246
copy div "Loremipsu dolorsitametco adipisci ElitSE Doei te InciDID UtlaBO Etdo ma AliqUAE…"
click at [249, 148] on li "In the Authentication page of the Configuration section of the Privy Dashboard,…" at bounding box center [206, 149] width 182 height 15
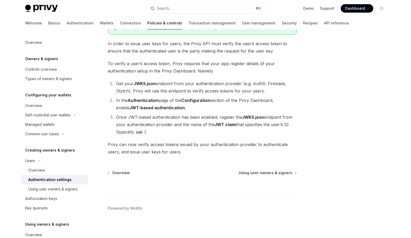
scroll to position [46, 0]
click at [56, 190] on div "Using user owners & signers" at bounding box center [52, 189] width 49 height 6
type textarea "*"
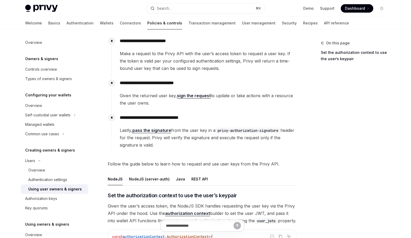
scroll to position [60, 0]
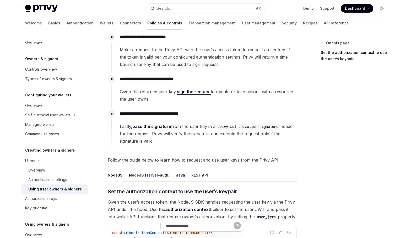
click at [230, 91] on span "Given the returned user key, sign the request to update or take actions with a …" at bounding box center [208, 95] width 177 height 15
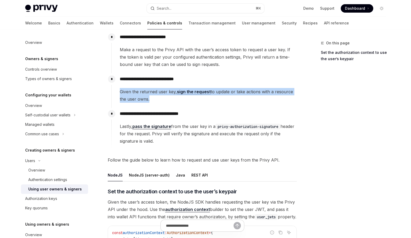
click at [230, 91] on span "Given the returned user key, sign the request to update or take actions with a …" at bounding box center [208, 95] width 177 height 15
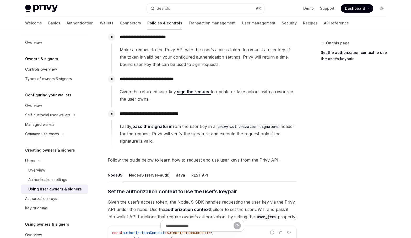
click at [195, 135] on span "Lastly, pass the signature from the user key in a privy-authorization-signature…" at bounding box center [208, 133] width 177 height 22
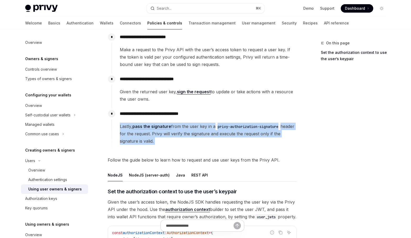
click at [195, 135] on span "Lastly, pass the signature from the user key in a privy-authorization-signature…" at bounding box center [208, 133] width 177 height 22
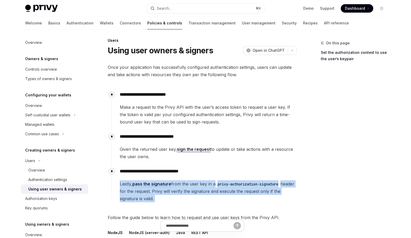
scroll to position [0, 0]
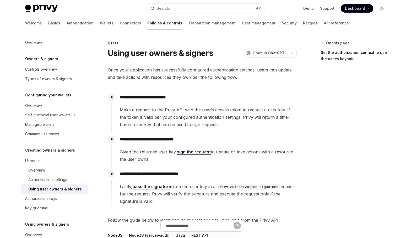
click at [228, 77] on span "Once your application has successfully configured authentication settings, user…" at bounding box center [202, 73] width 189 height 15
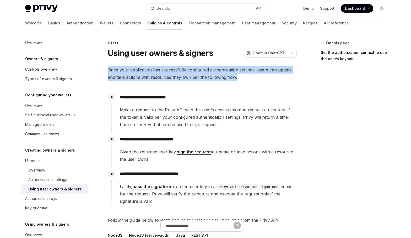
click at [228, 77] on span "Once your application has successfully configured authentication settings, user…" at bounding box center [202, 73] width 189 height 15
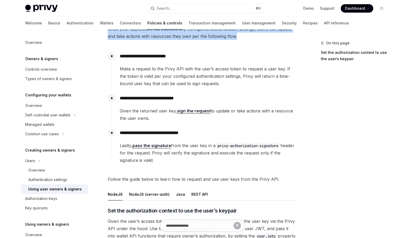
scroll to position [44, 0]
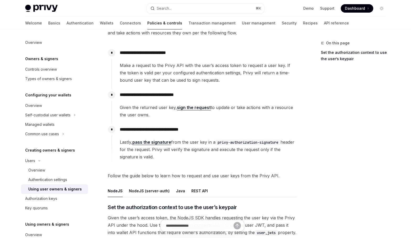
click at [232, 109] on span "Given the returned user key, sign the request to update or take actions with a …" at bounding box center [208, 111] width 177 height 15
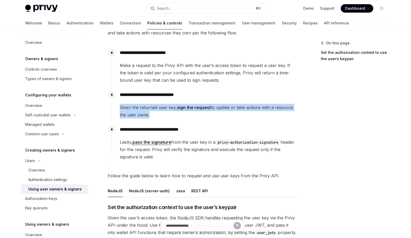
click at [232, 109] on span "Given the returned user key, sign the request to update or take actions with a …" at bounding box center [208, 111] width 177 height 15
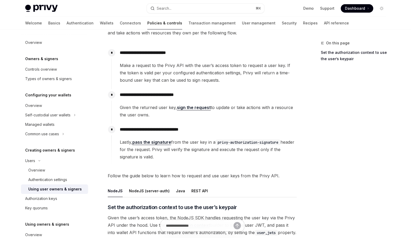
click at [199, 151] on span "Lastly, pass the signature from the user key in a privy-authorization-signature…" at bounding box center [208, 149] width 177 height 22
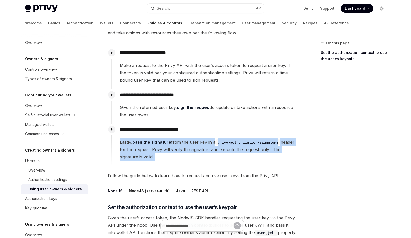
click at [199, 151] on span "Lastly, pass the signature from the user key in a privy-authorization-signature…" at bounding box center [208, 149] width 177 height 22
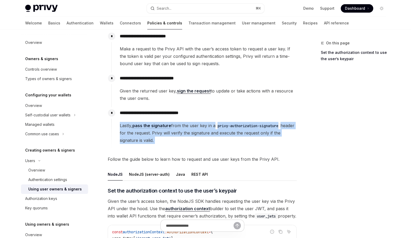
scroll to position [0, 0]
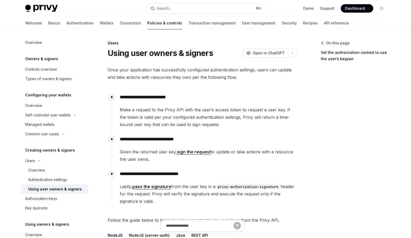
click at [162, 79] on span "Once your application has successfully configured authentication settings, user…" at bounding box center [202, 73] width 189 height 15
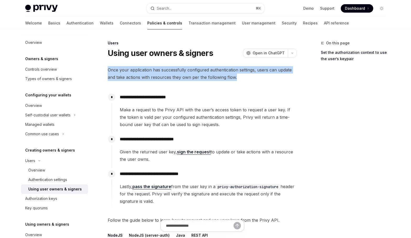
click at [162, 79] on span "Once your application has successfully configured authentication settings, user…" at bounding box center [202, 73] width 189 height 15
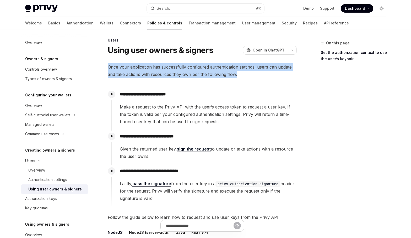
scroll to position [2, 0]
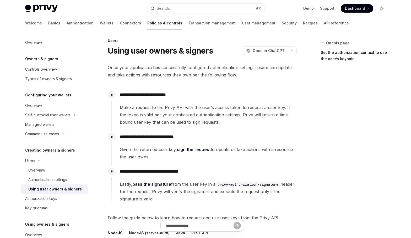
click at [177, 115] on span "Make a request to the Privy API with the user’s access token to request a user …" at bounding box center [208, 115] width 177 height 22
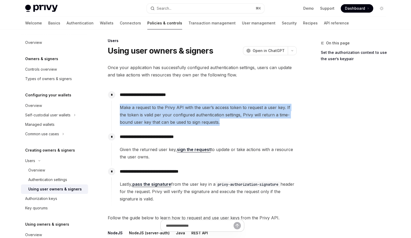
click at [177, 115] on span "Make a request to the Privy API with the user’s access token to request a user …" at bounding box center [208, 115] width 177 height 22
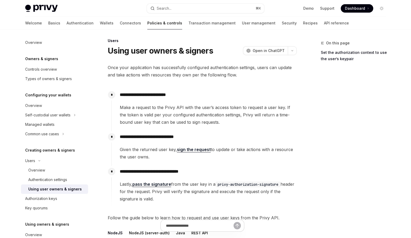
click at [154, 150] on span "Given the returned user key, sign the request to update or take actions with a …" at bounding box center [208, 153] width 177 height 15
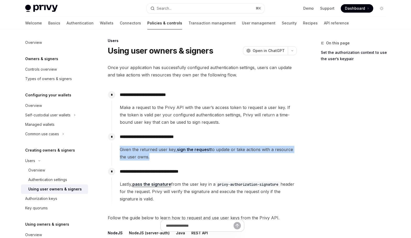
click at [154, 150] on span "Given the returned user key, sign the request to update or take actions with a …" at bounding box center [208, 153] width 177 height 15
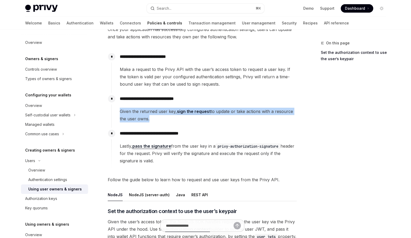
scroll to position [42, 0]
